Goal: Check status: Check status

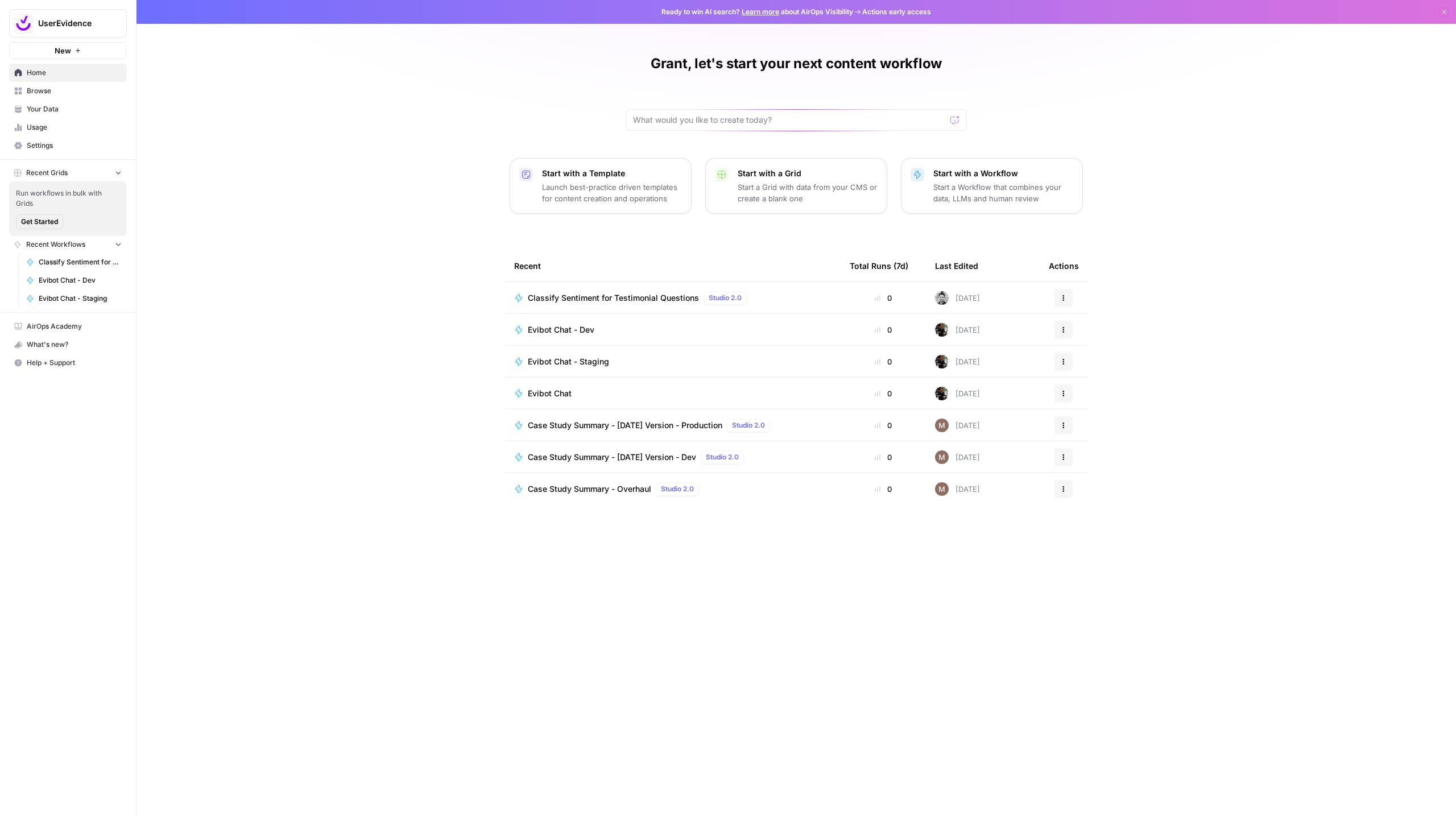
click at [34, 127] on span "Usage" at bounding box center [74, 127] width 95 height 10
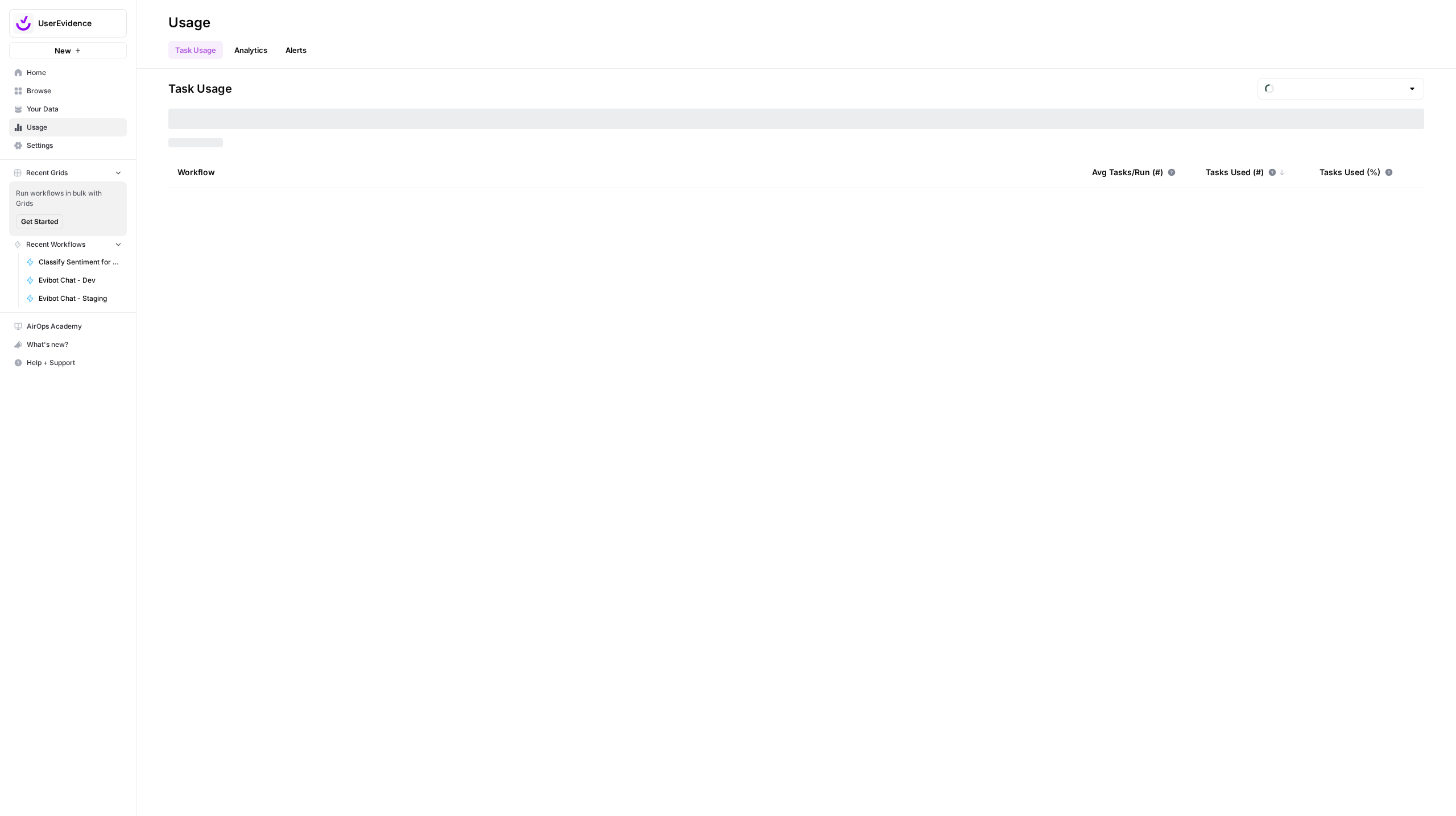
type input "August Tasks"
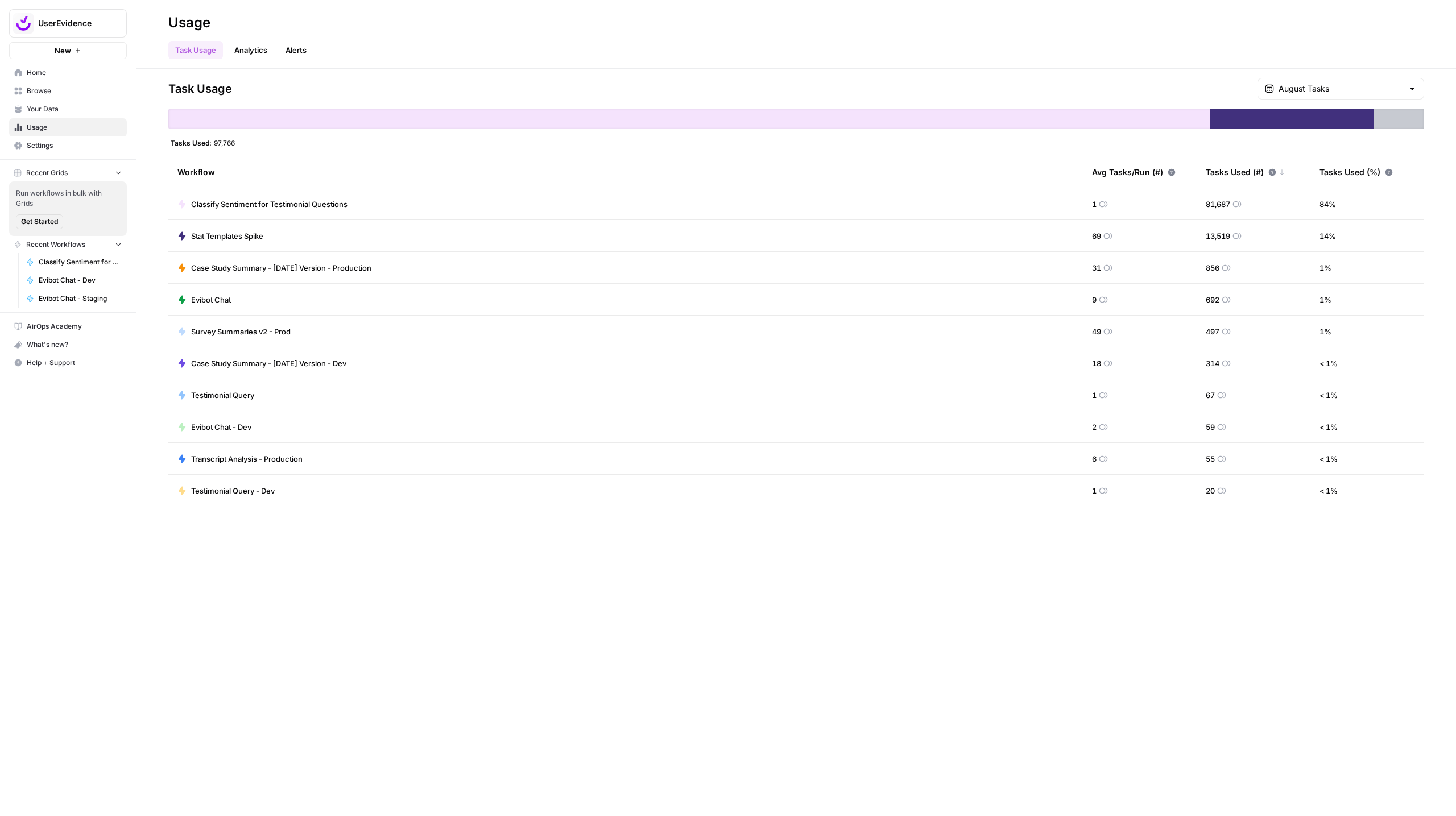
click at [262, 205] on span "Classify Sentiment for Testimonial Questions" at bounding box center [269, 204] width 156 height 11
click at [56, 263] on span "Classify Sentiment for Testimonial Questions" at bounding box center [80, 262] width 83 height 10
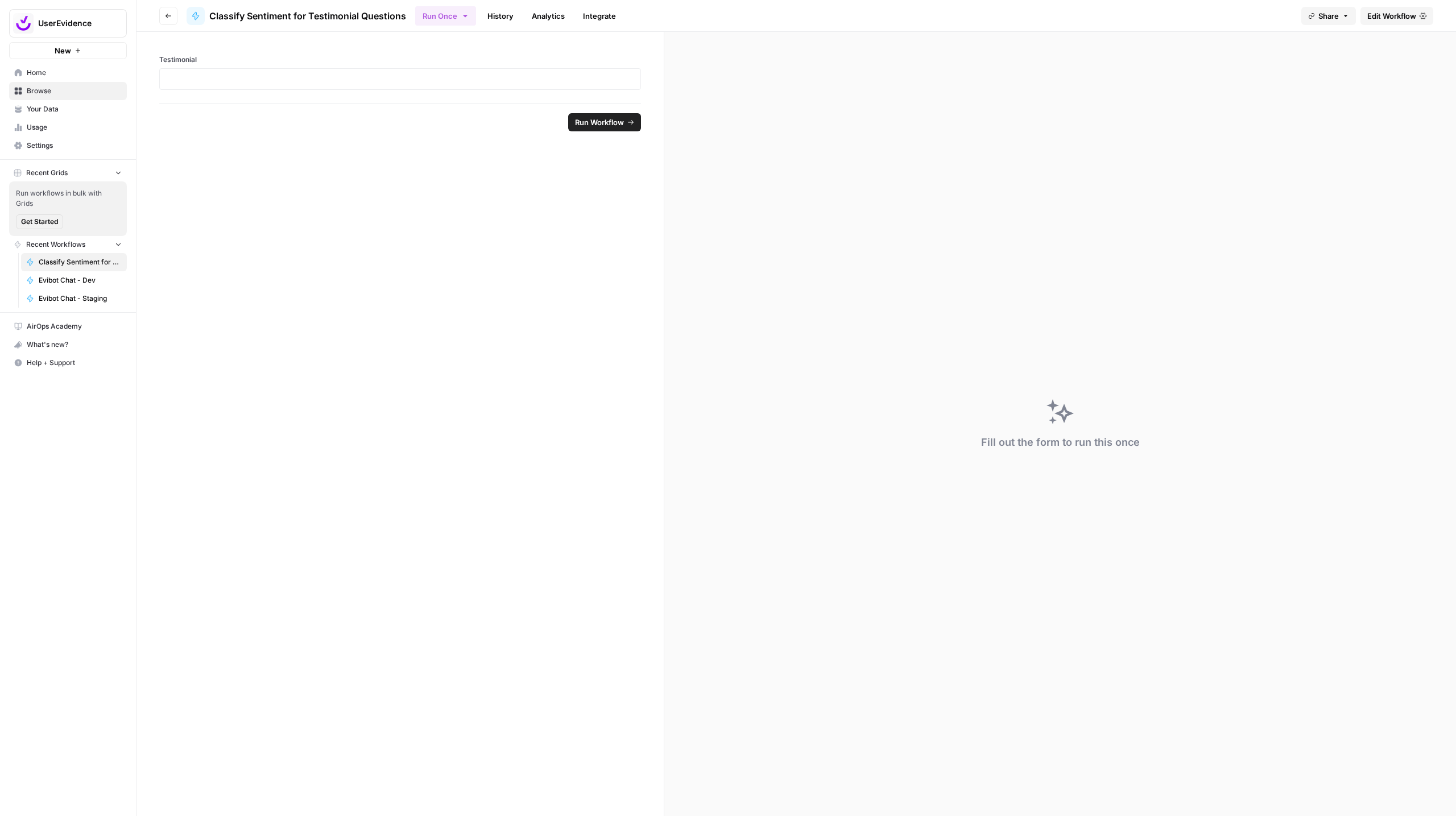
click at [498, 19] on link "History" at bounding box center [500, 15] width 39 height 19
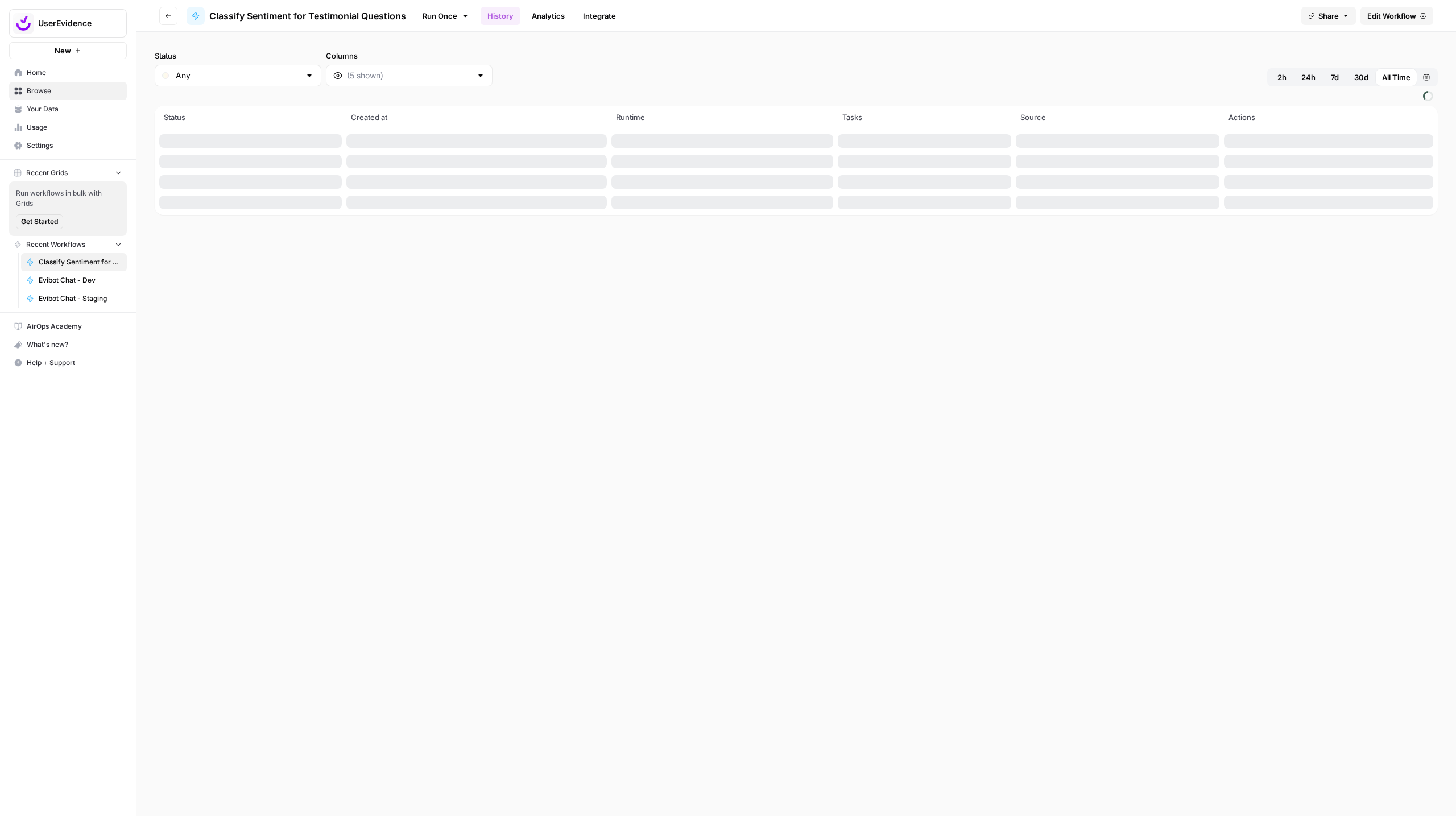
click at [1326, 81] on button "7d" at bounding box center [1334, 77] width 25 height 19
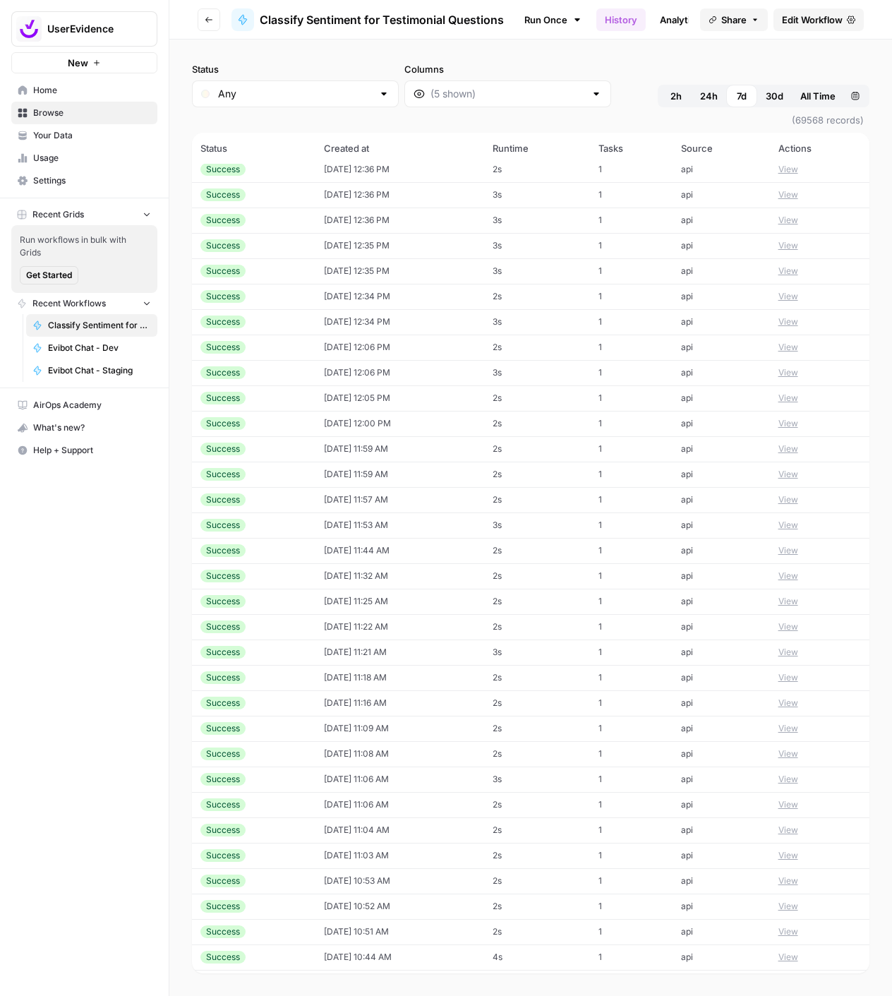
scroll to position [744, 0]
click at [369, 785] on td "[DATE] 10:10 AM" at bounding box center [399, 778] width 169 height 25
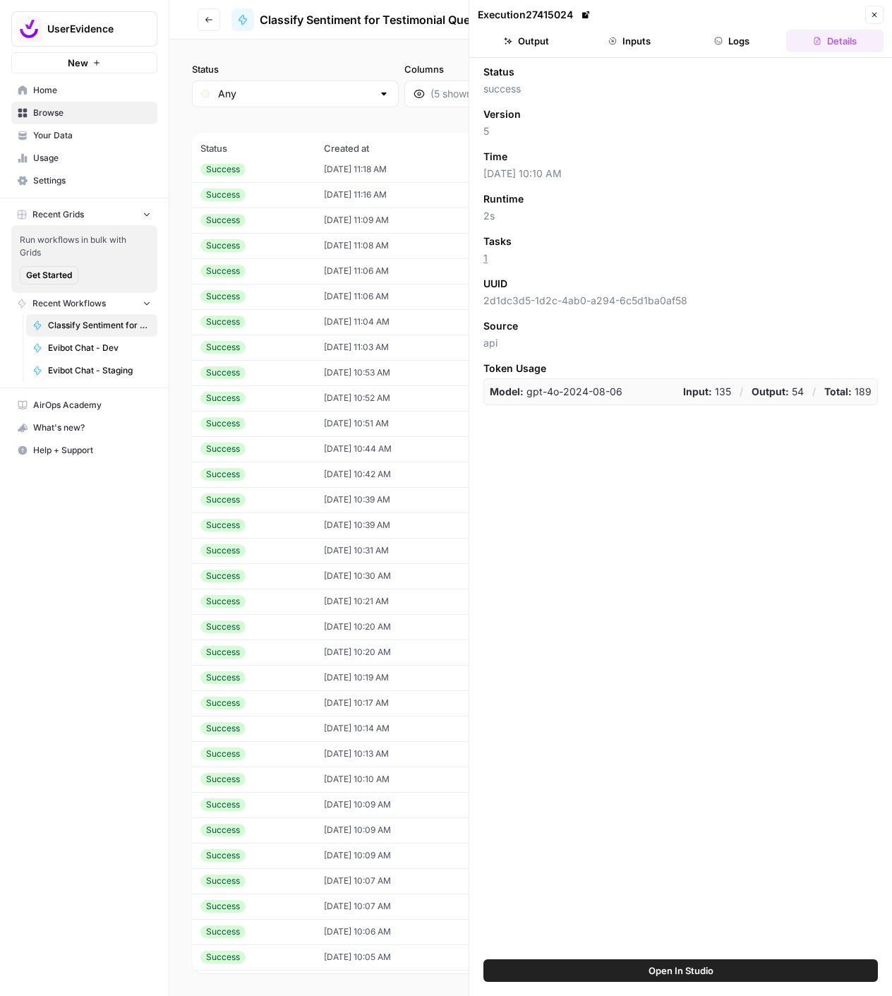
scroll to position [1252, 0]
click at [360, 441] on td "[DATE] 10:05 AM" at bounding box center [399, 448] width 169 height 25
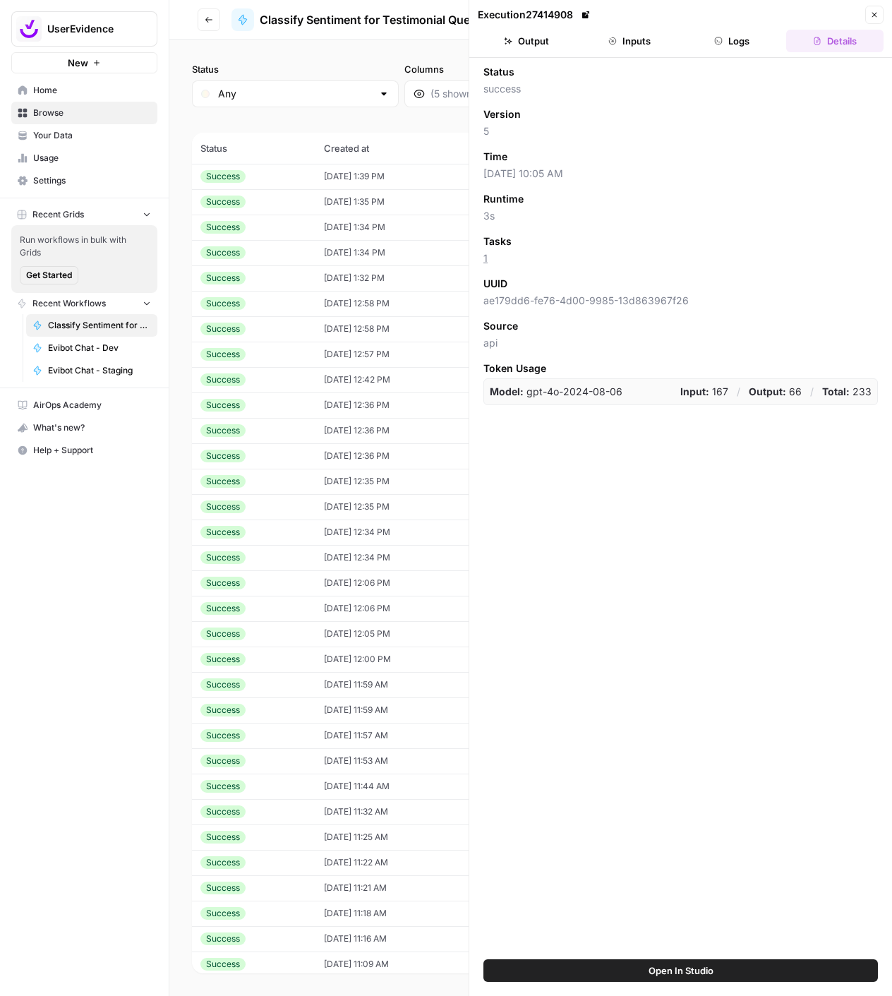
click at [635, 42] on button "Inputs" at bounding box center [629, 41] width 97 height 23
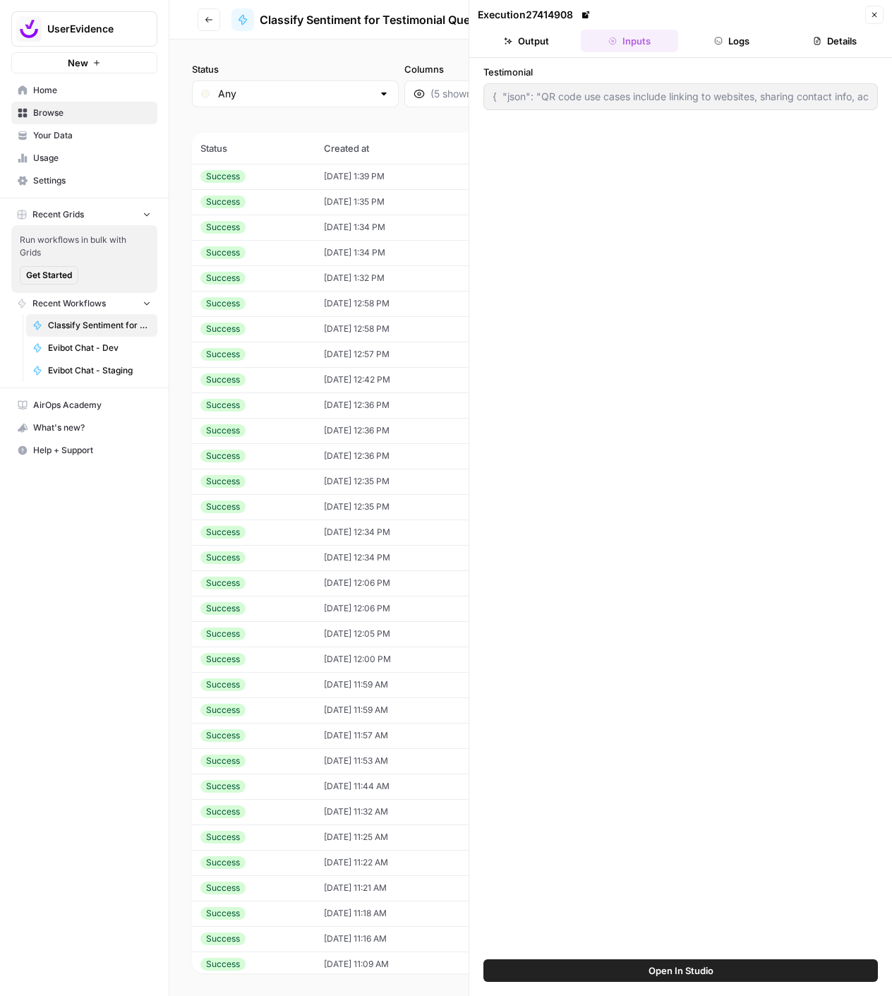
click at [868, 14] on button "Close" at bounding box center [874, 15] width 18 height 18
type input "{ "json": "QR code use cases include linking to websites, sharing contact info,…"
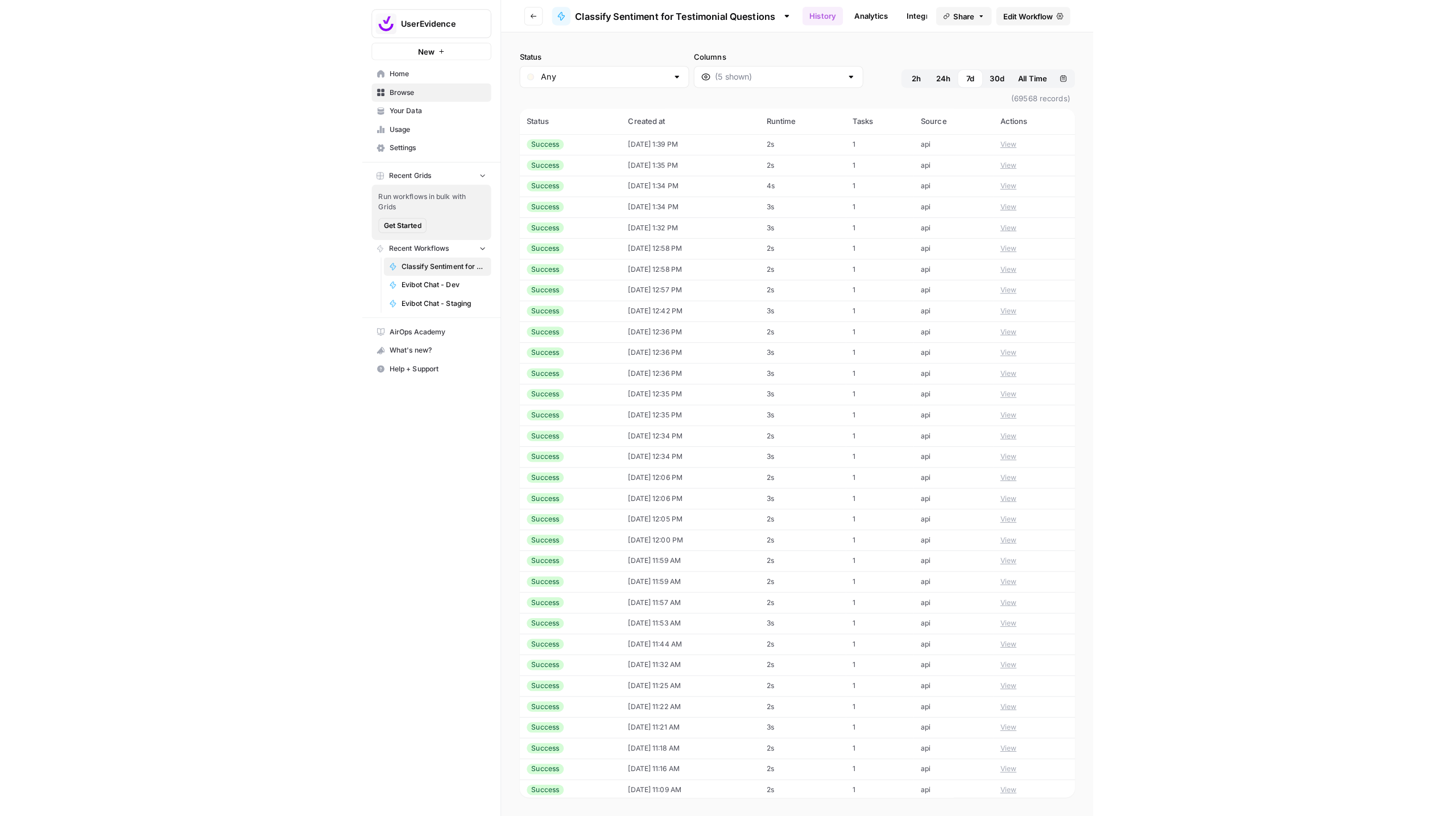
scroll to position [0, 77]
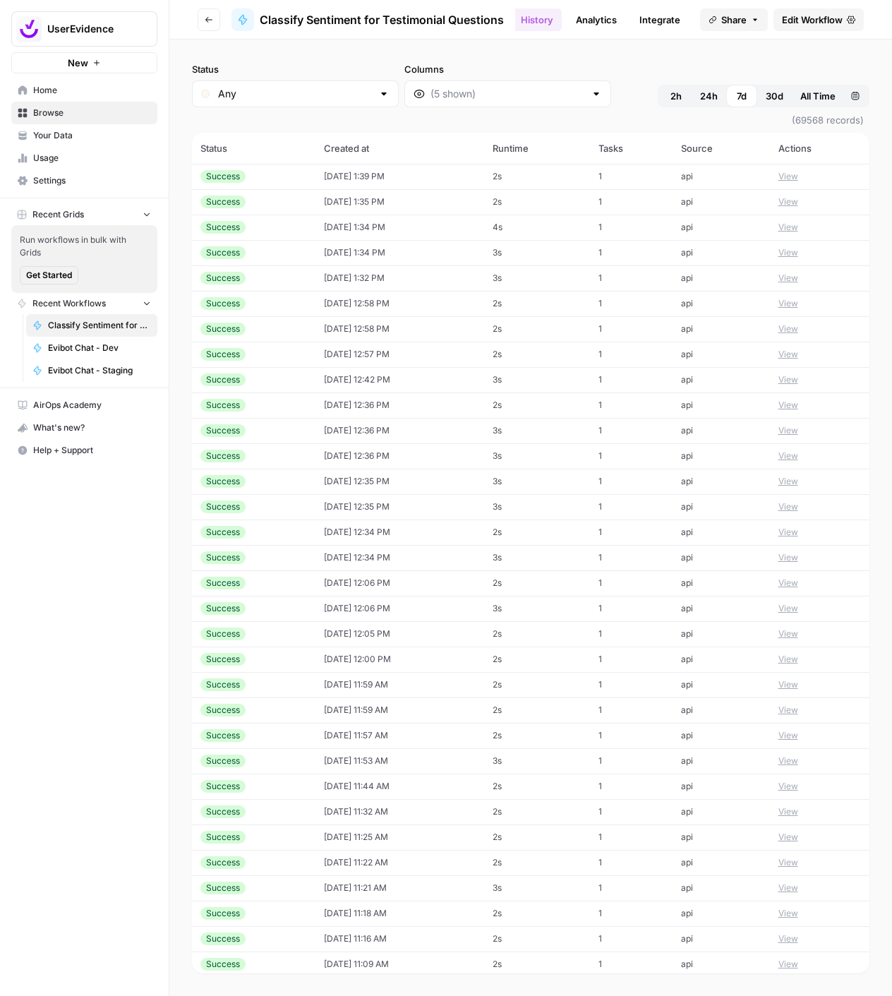
click at [553, 13] on ul "Run Once History Analytics Integrate" at bounding box center [560, 20] width 258 height 28
click at [569, 11] on link "Analytics" at bounding box center [596, 19] width 58 height 23
